Goal: Information Seeking & Learning: Learn about a topic

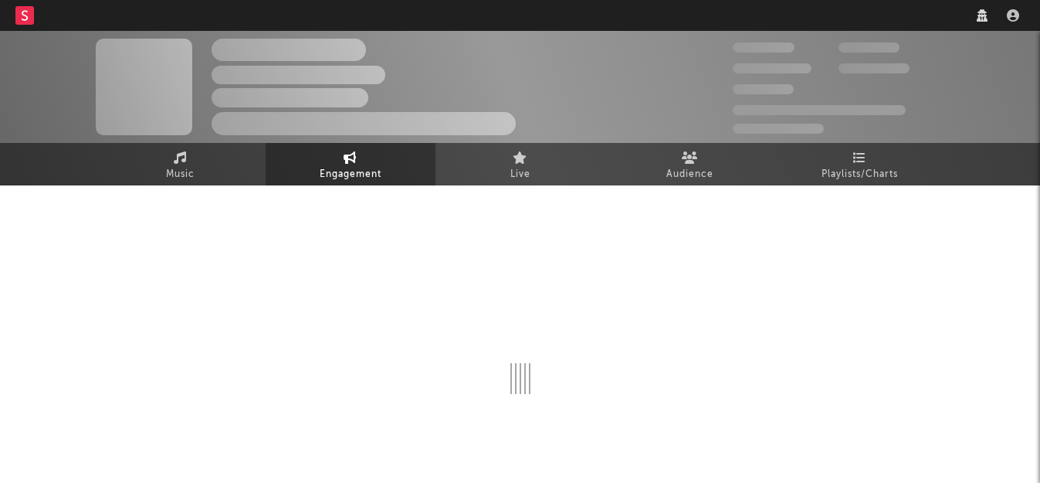
select select "1w"
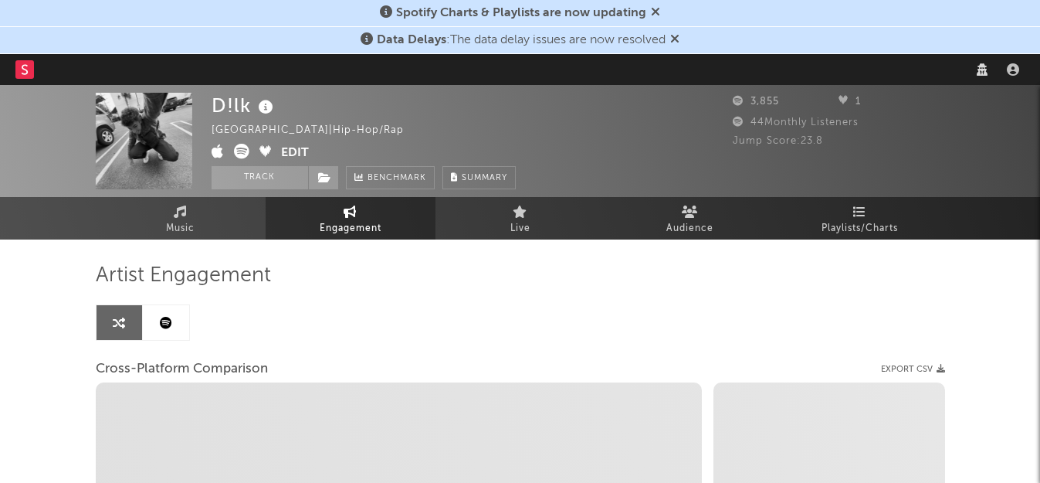
click at [807, 66] on nav "Dashboard Discovery Assistant Charts Leads" at bounding box center [520, 69] width 1040 height 31
click at [805, 73] on nav "Dashboard Discovery Assistant Charts Leads" at bounding box center [520, 69] width 1040 height 31
select select "1m"
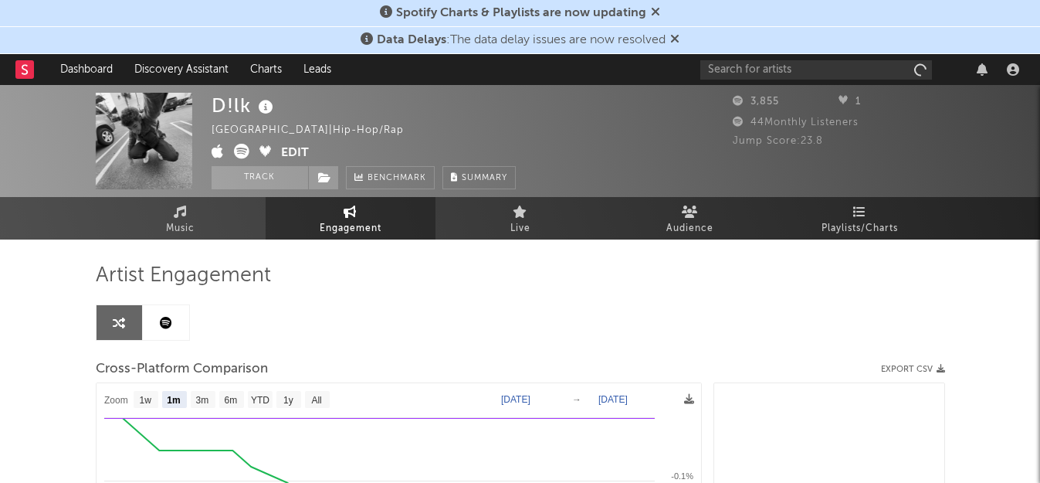
select select "1m"
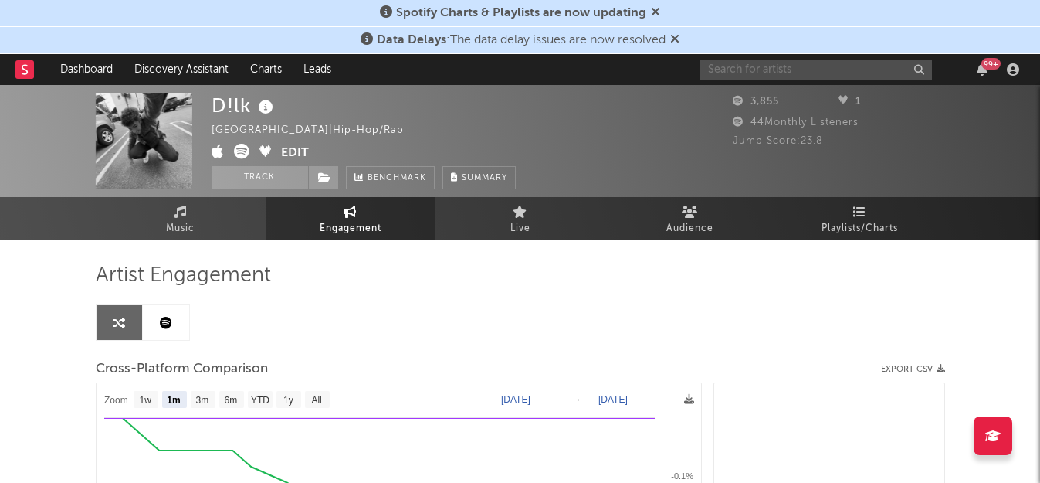
click at [751, 64] on input "text" at bounding box center [816, 69] width 232 height 19
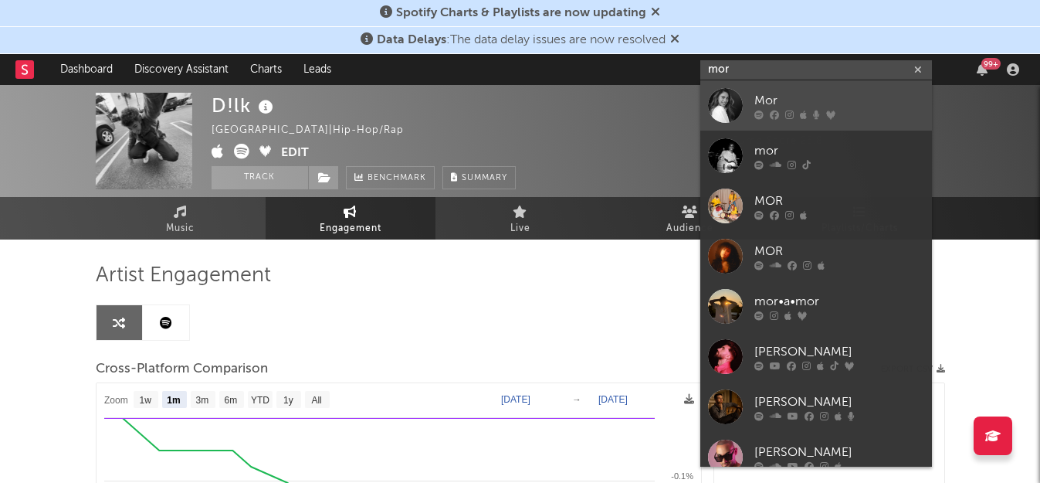
type input "mor"
click at [759, 101] on div "Mor" at bounding box center [840, 100] width 170 height 19
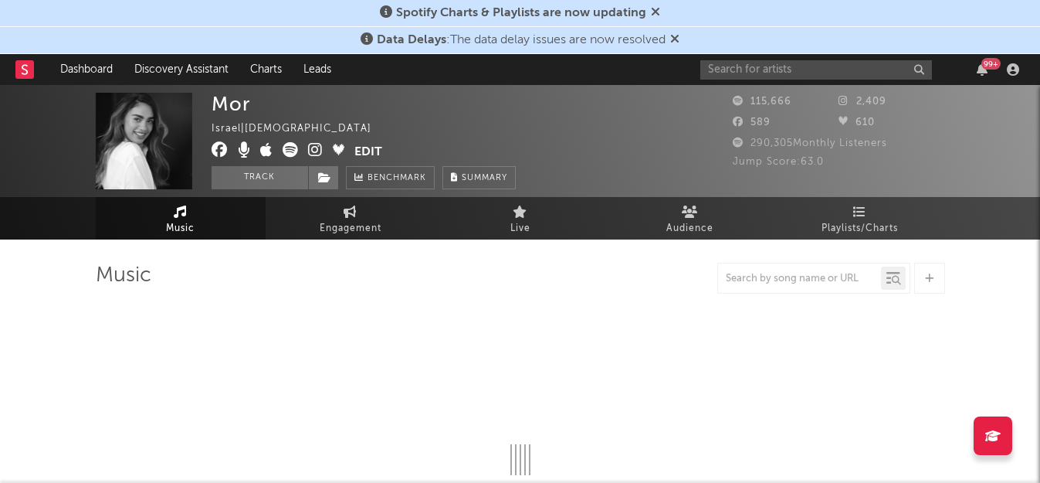
select select "6m"
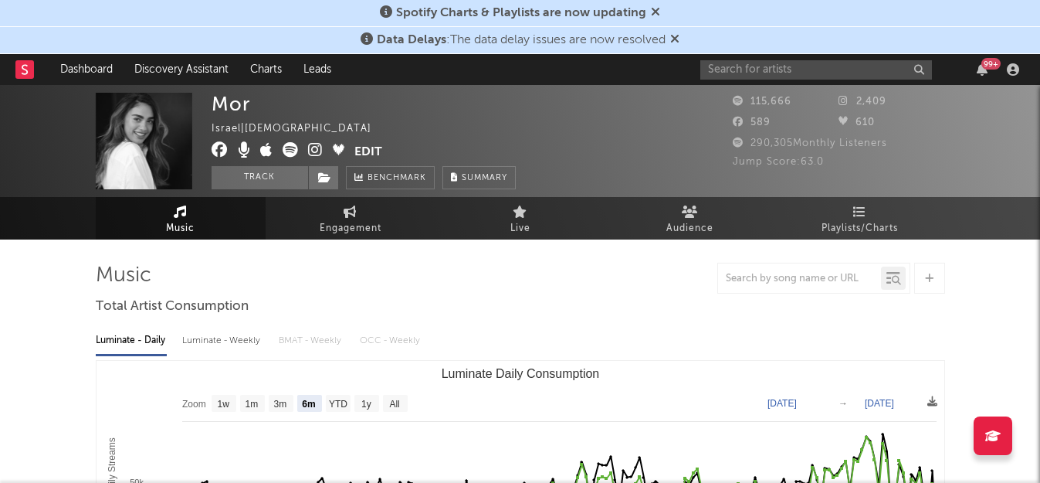
select select "6m"
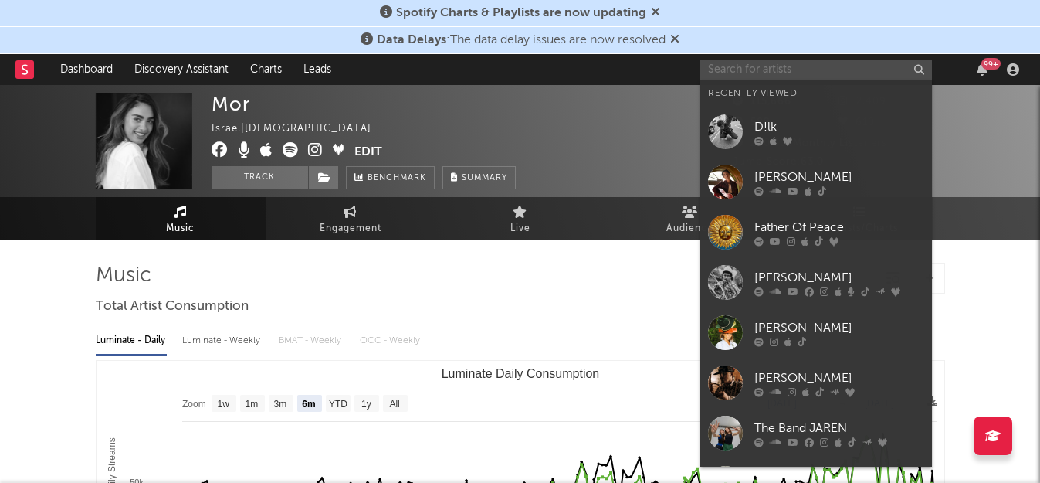
click at [870, 60] on input "text" at bounding box center [816, 69] width 232 height 19
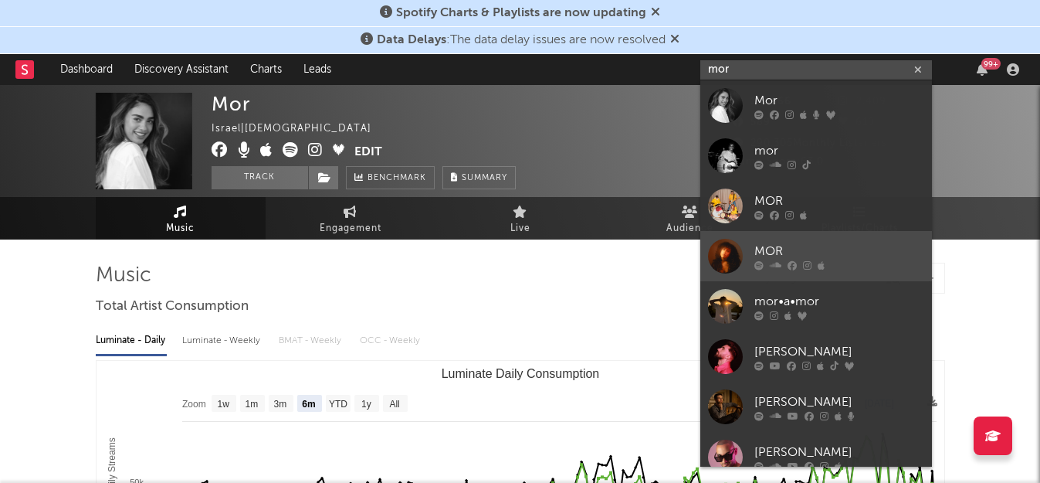
type input "mor"
click at [788, 260] on icon at bounding box center [792, 264] width 9 height 9
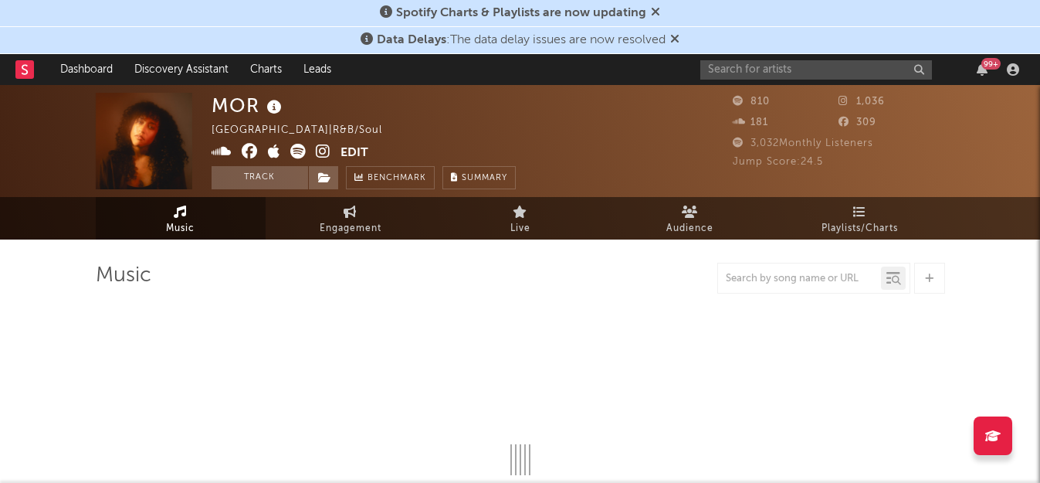
select select "1w"
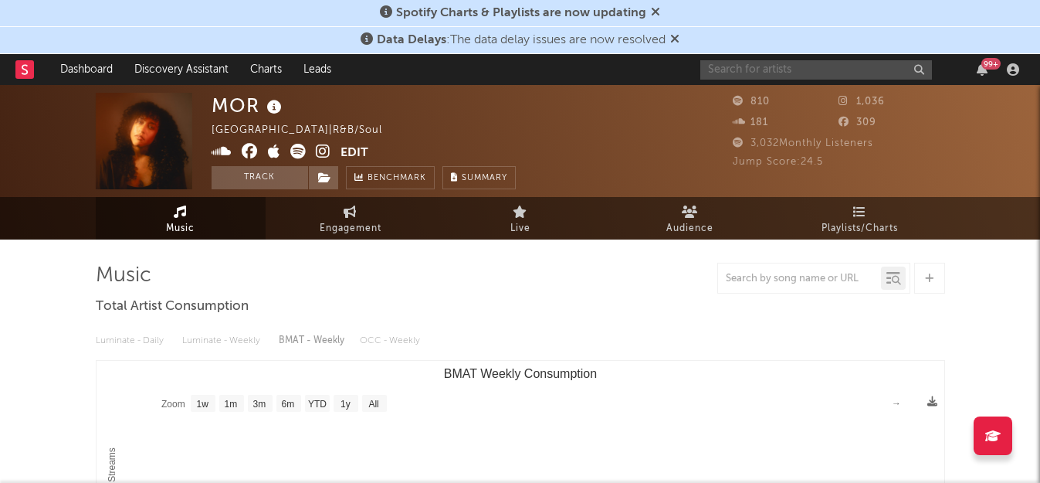
click at [813, 70] on input "text" at bounding box center [816, 69] width 232 height 19
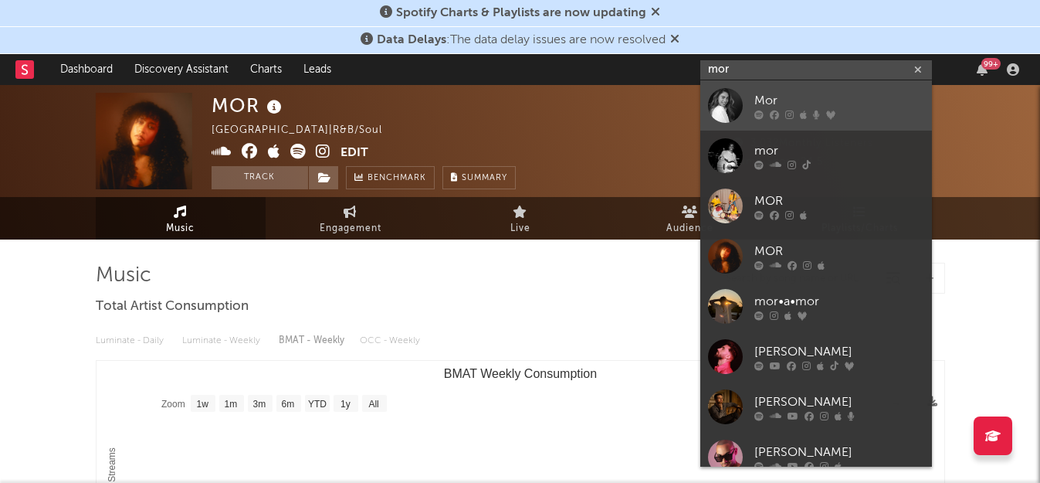
type input "mor"
click at [788, 97] on div "Mor" at bounding box center [840, 100] width 170 height 19
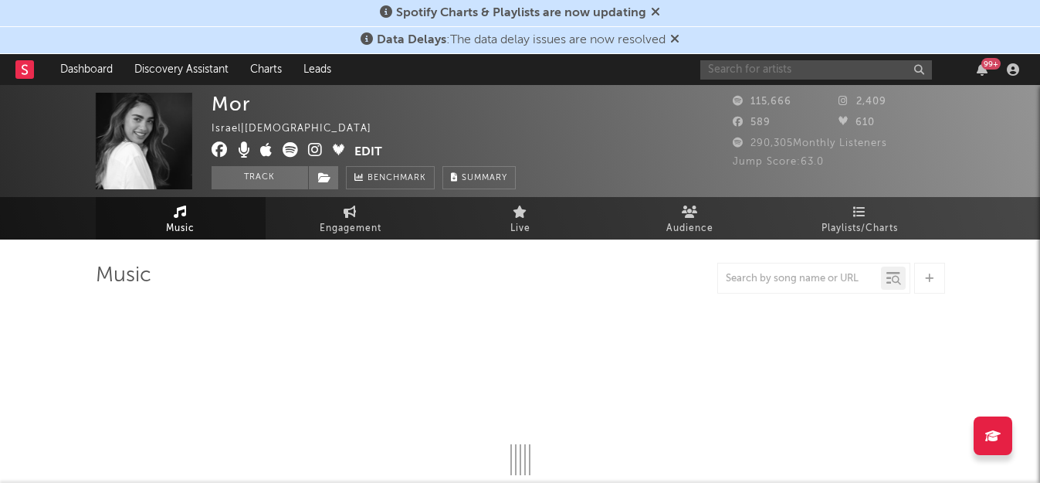
click at [772, 69] on input "text" at bounding box center [816, 69] width 232 height 19
type input "mor"
select select "6m"
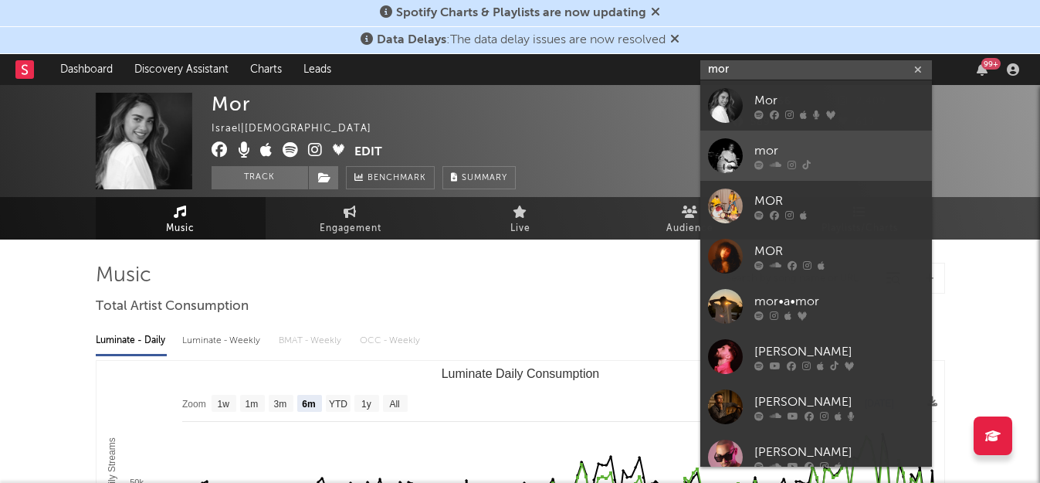
type input "mor"
click at [776, 143] on div "mor" at bounding box center [840, 150] width 170 height 19
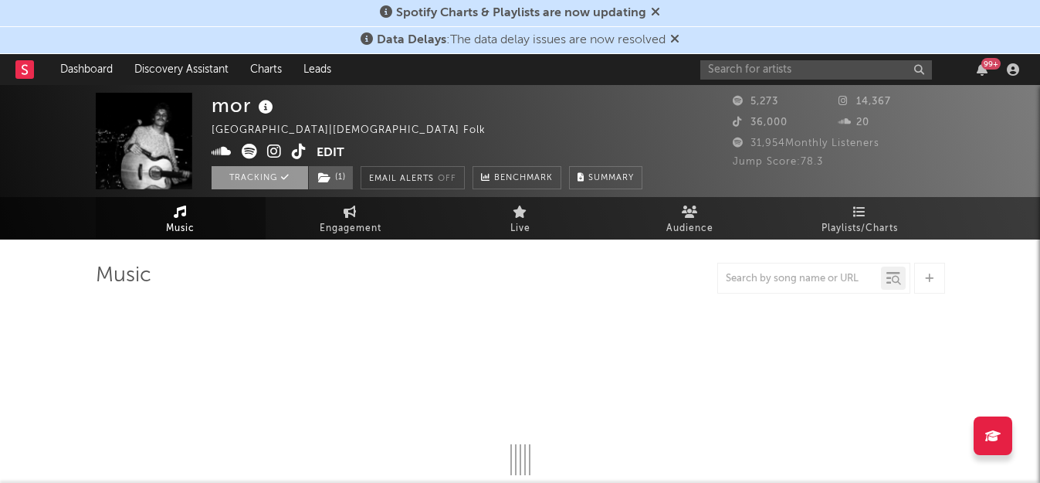
select select "6m"
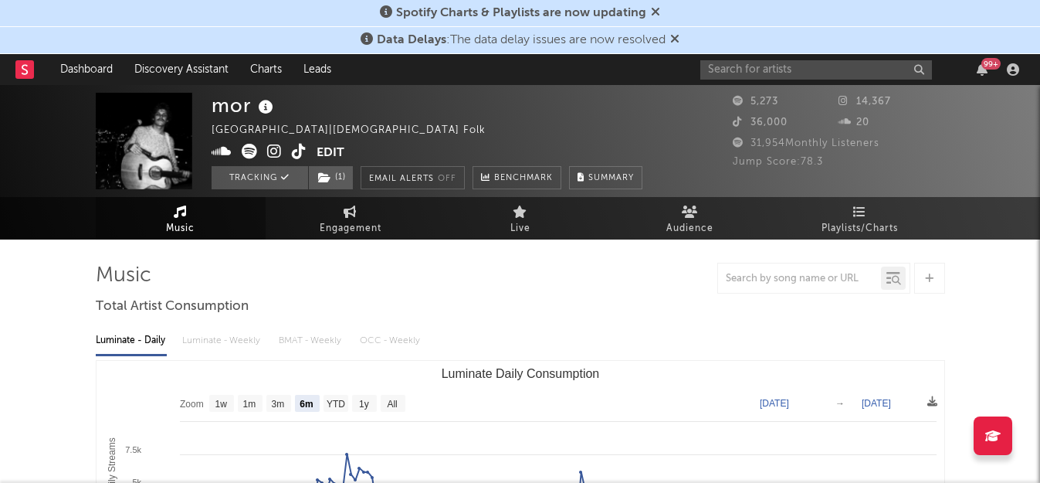
click at [296, 148] on icon at bounding box center [299, 151] width 15 height 15
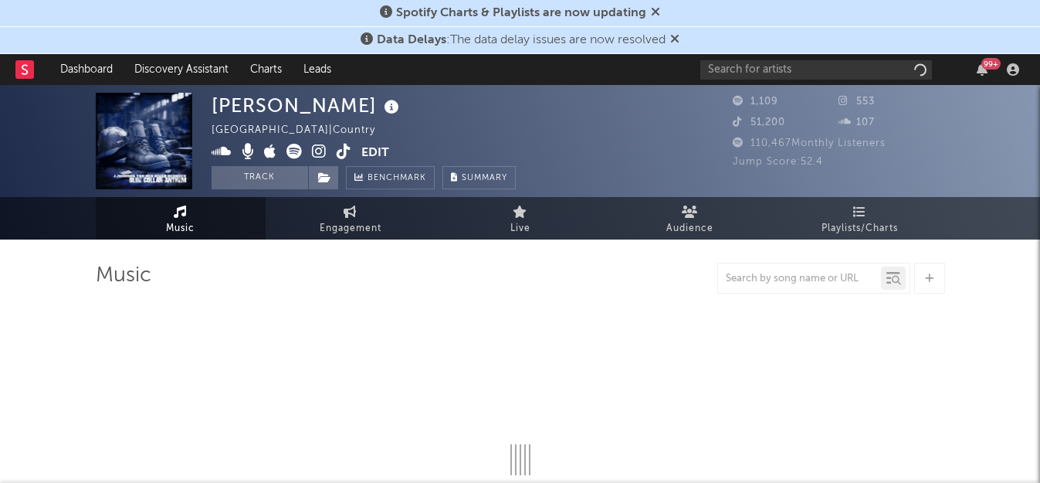
select select "6m"
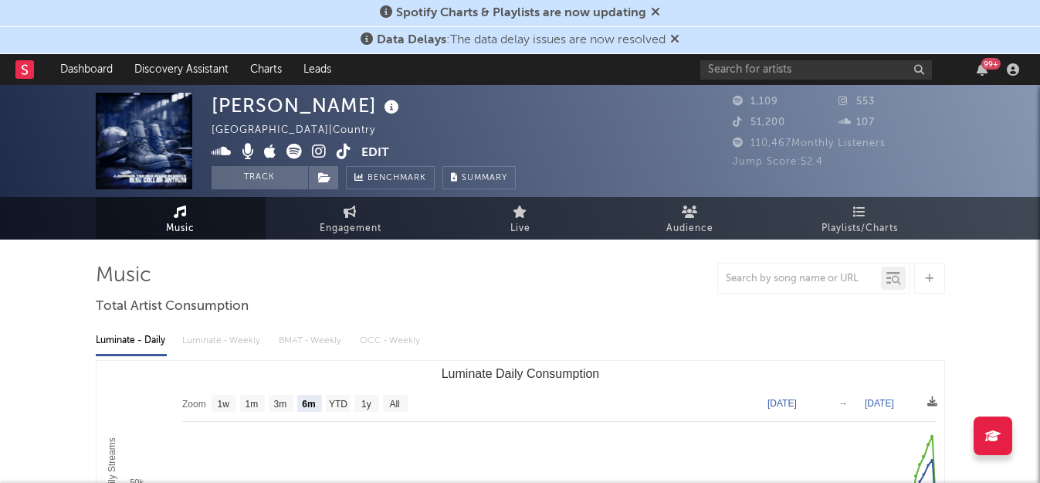
click at [339, 149] on icon at bounding box center [344, 151] width 15 height 15
